Goal: Task Accomplishment & Management: Manage account settings

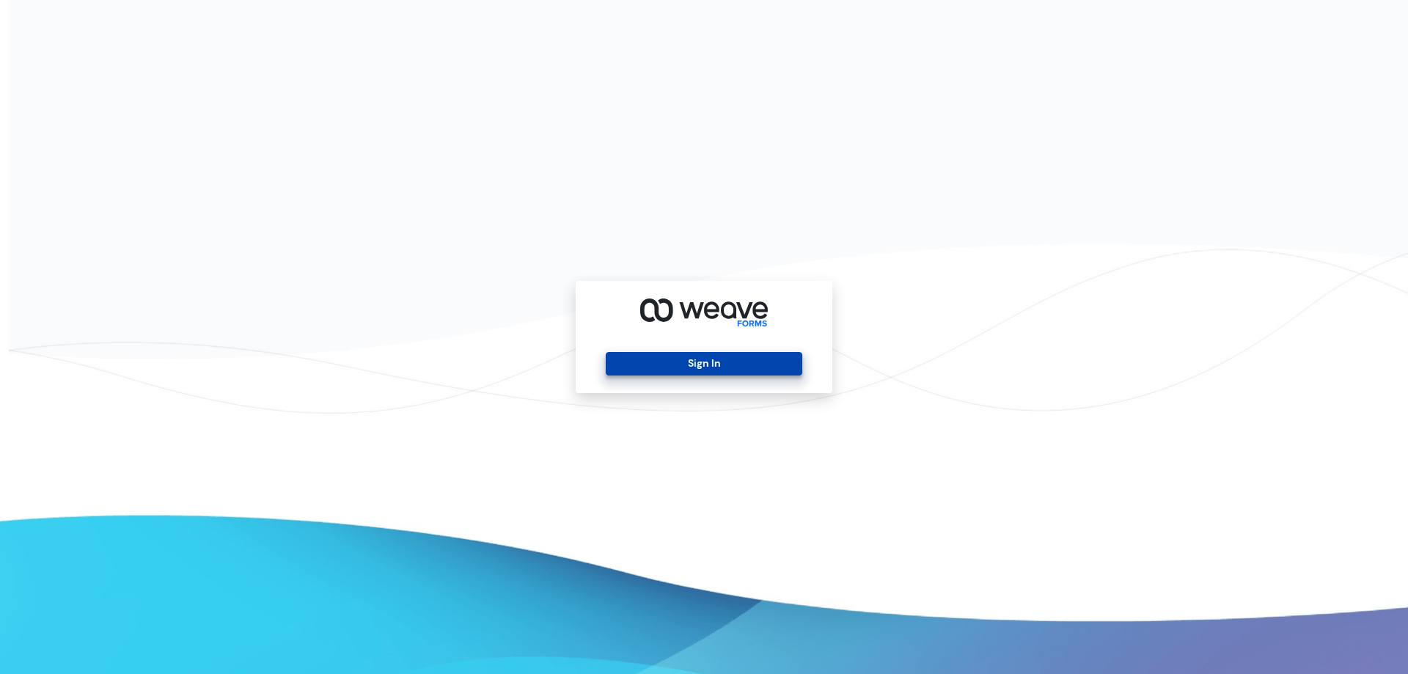
click at [721, 361] on button "Sign In" at bounding box center [704, 363] width 196 height 23
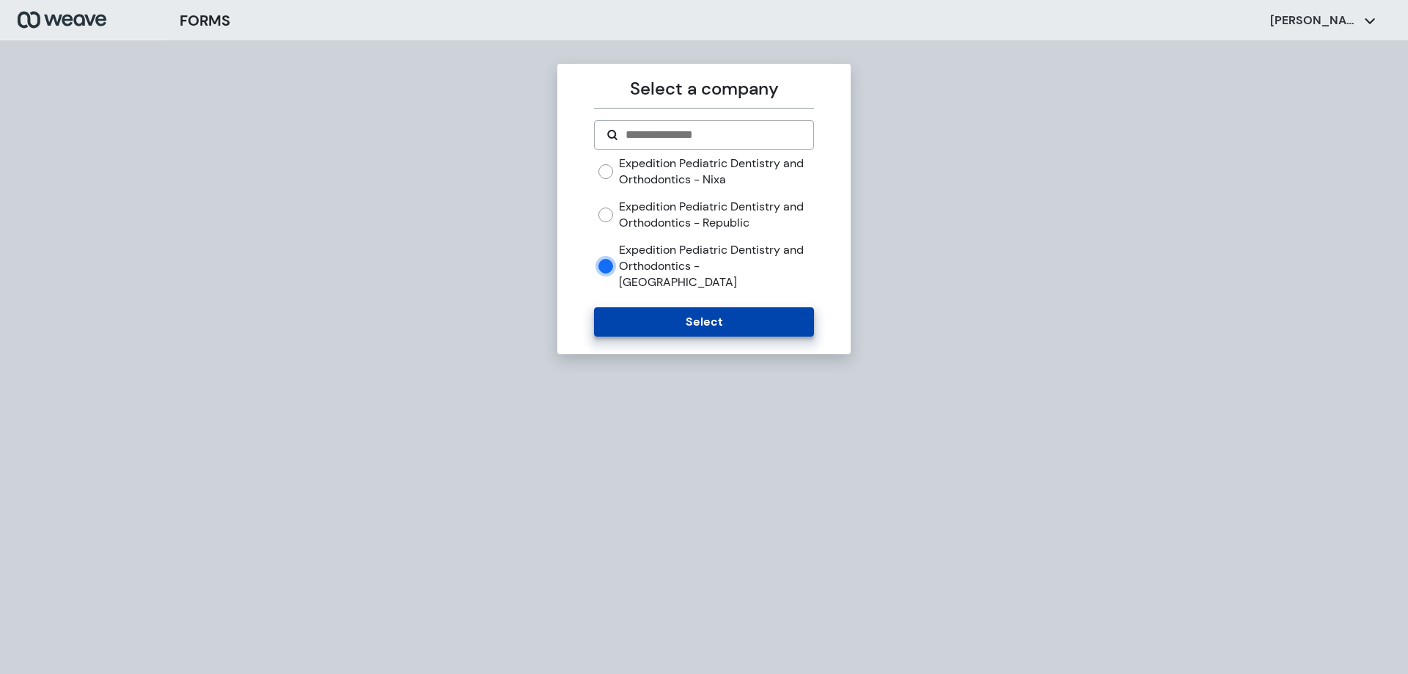
click at [720, 316] on button "Select" at bounding box center [703, 321] width 219 height 29
